Goal: Task Accomplishment & Management: Complete application form

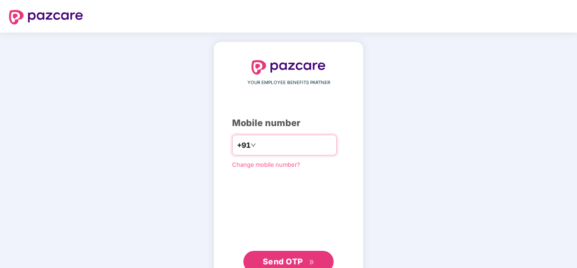
click at [313, 138] on input "number" at bounding box center [295, 145] width 74 height 14
type input "**********"
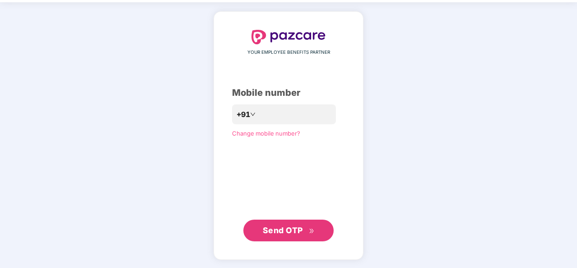
click at [291, 227] on span "Send OTP" at bounding box center [283, 229] width 40 height 9
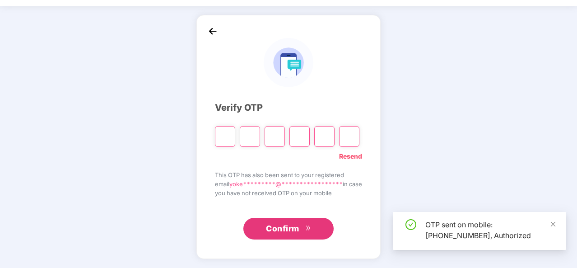
scroll to position [26, 0]
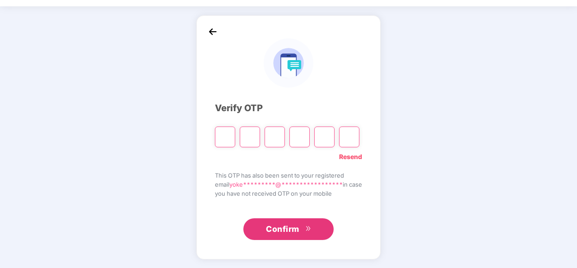
type input "*"
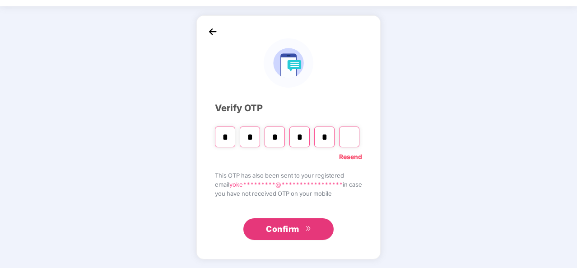
type input "*"
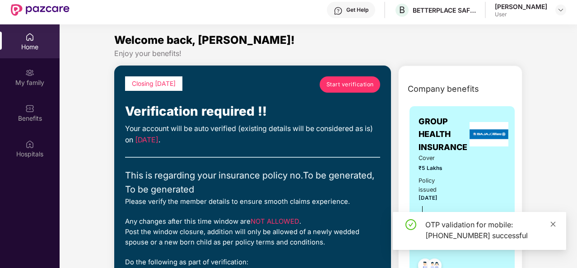
click at [551, 223] on icon "close" at bounding box center [553, 224] width 6 height 6
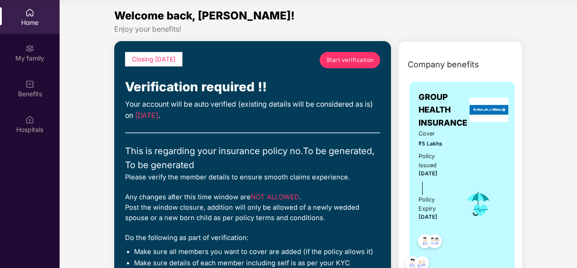
click at [339, 57] on span "Start verification" at bounding box center [349, 60] width 47 height 9
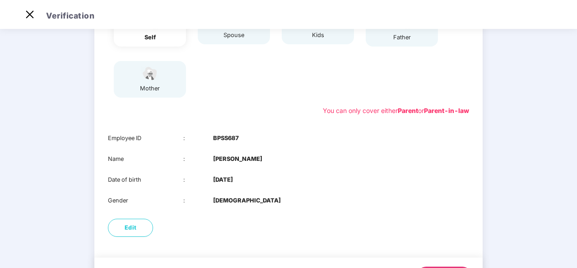
scroll to position [135, 0]
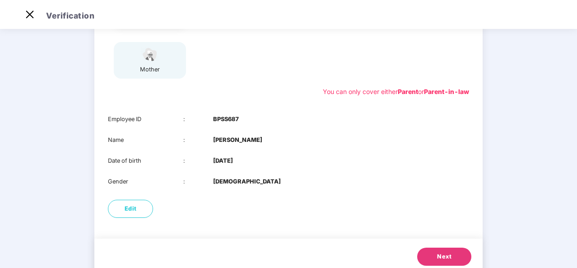
click at [434, 260] on button "Next" at bounding box center [444, 256] width 54 height 18
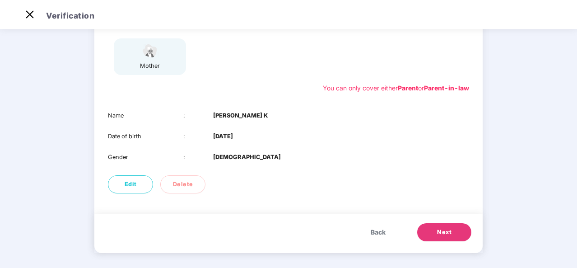
scroll to position [142, 0]
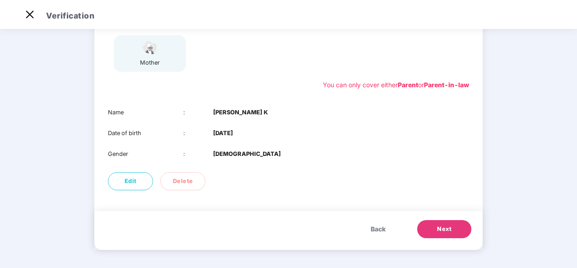
click at [443, 231] on span "Next" at bounding box center [444, 228] width 14 height 9
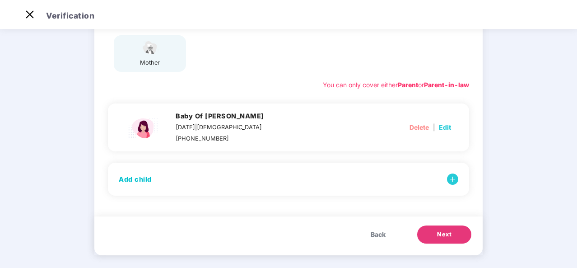
click at [445, 126] on span "Edit" at bounding box center [445, 127] width 12 height 10
select select "******"
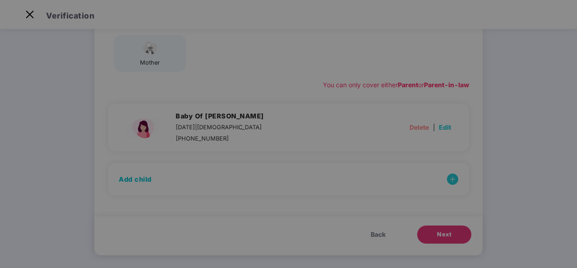
scroll to position [0, 0]
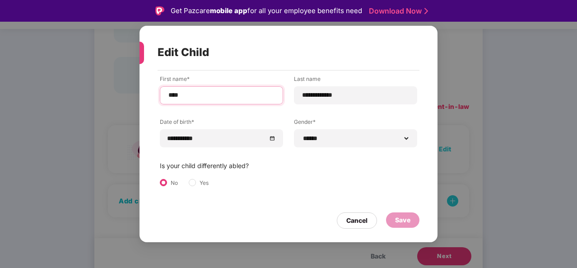
click at [269, 93] on input "****" at bounding box center [221, 94] width 108 height 9
type input "*"
type input "**********"
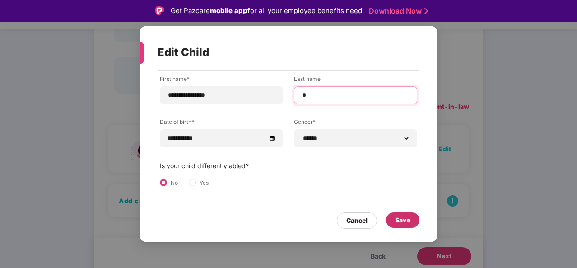
type input "*"
click at [412, 222] on div "Save" at bounding box center [402, 219] width 33 height 15
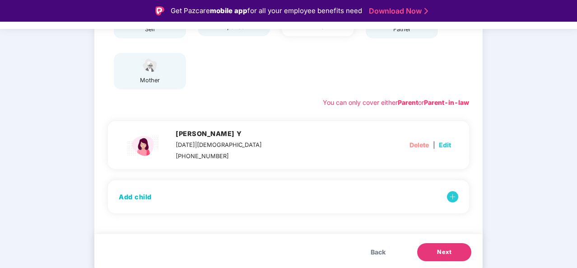
scroll to position [148, 0]
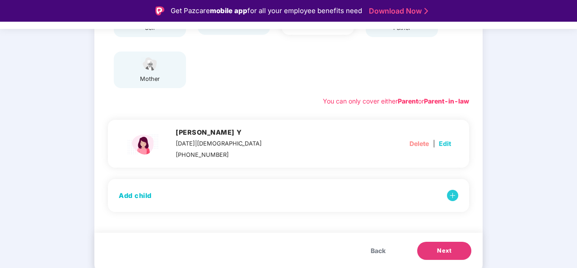
click at [438, 249] on span "Next" at bounding box center [444, 250] width 14 height 9
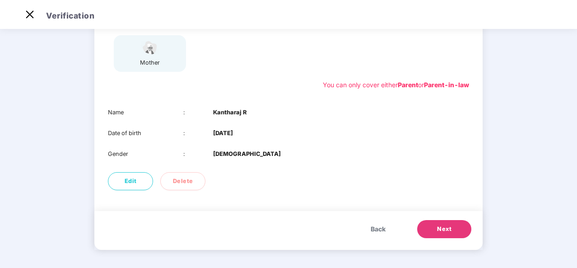
scroll to position [142, 0]
click at [437, 230] on span "Next" at bounding box center [444, 228] width 14 height 9
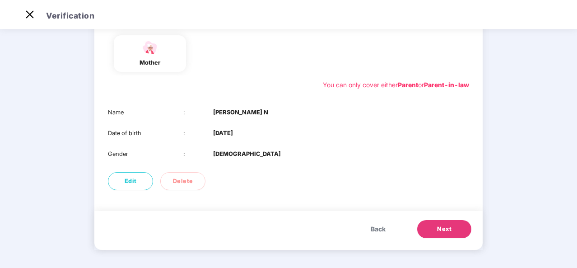
click at [437, 230] on span "Next" at bounding box center [444, 228] width 14 height 9
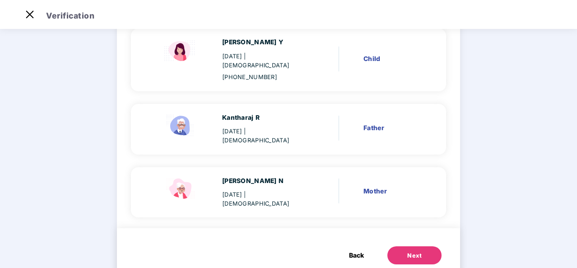
scroll to position [231, 0]
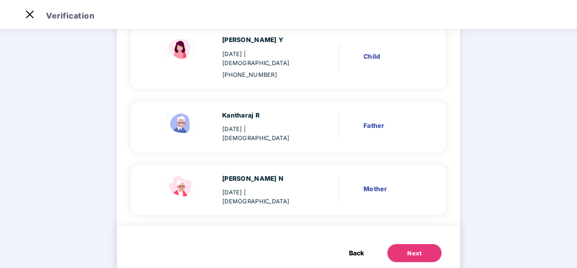
click at [404, 244] on button "Next" at bounding box center [414, 253] width 54 height 18
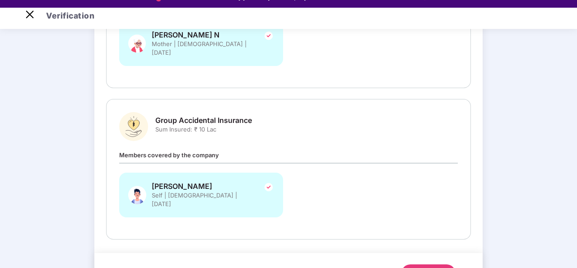
scroll to position [22, 0]
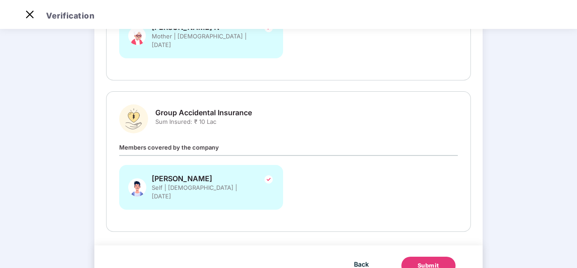
click at [448, 256] on button "Submit" at bounding box center [428, 265] width 54 height 18
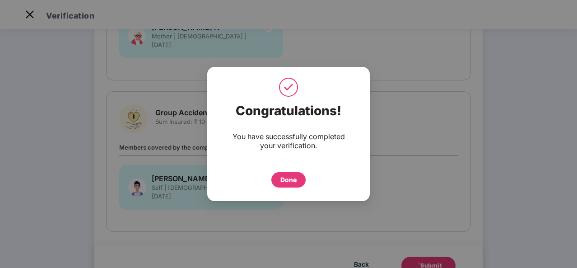
click at [300, 181] on div "Done" at bounding box center [288, 179] width 34 height 15
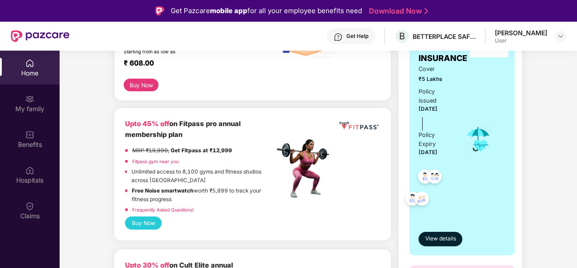
scroll to position [181, 0]
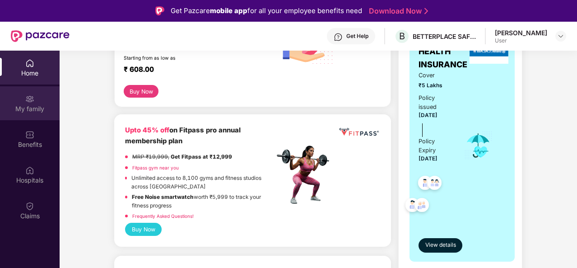
click at [29, 110] on div "My family" at bounding box center [30, 108] width 60 height 9
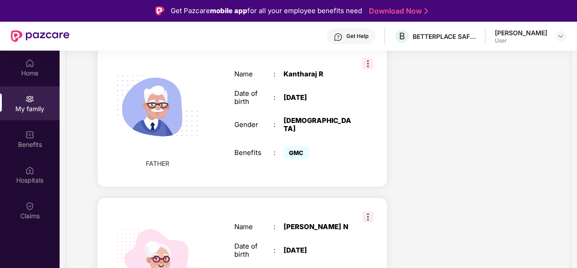
scroll to position [728, 0]
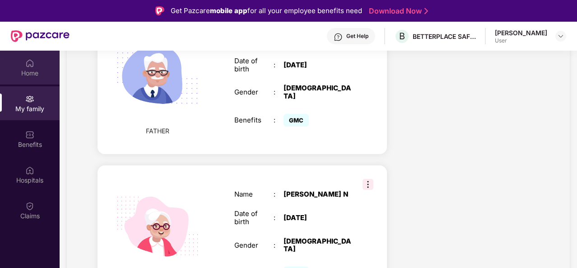
click at [27, 68] on div "Home" at bounding box center [30, 68] width 60 height 34
